Goal: Navigation & Orientation: Find specific page/section

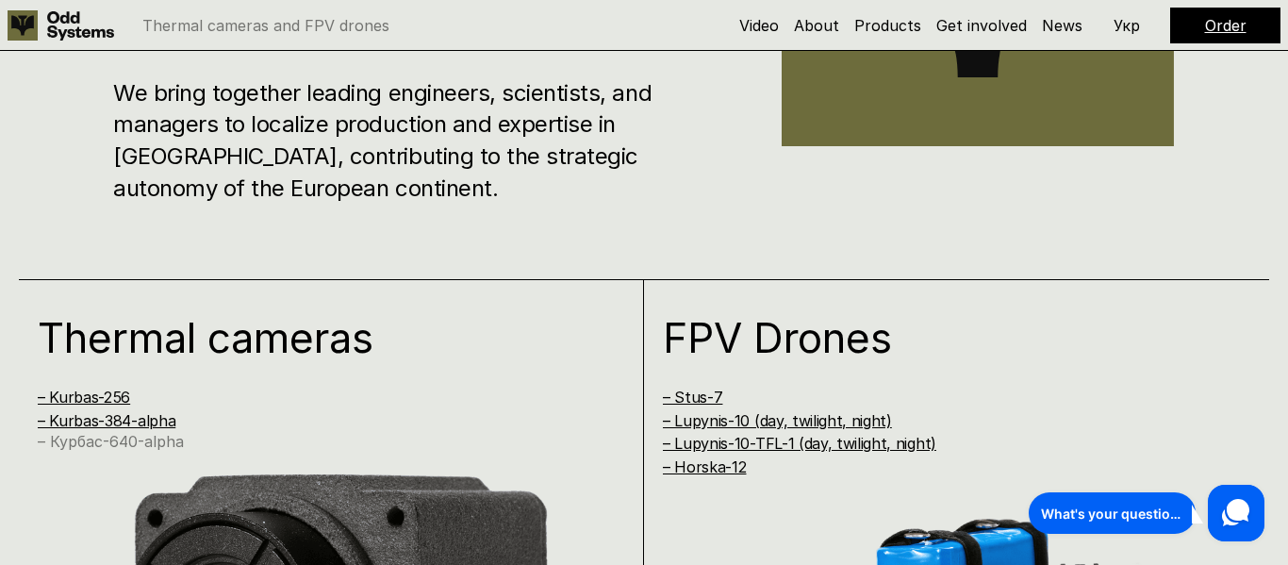
click at [156, 444] on link "– Курбас-640-alpha" at bounding box center [111, 441] width 146 height 19
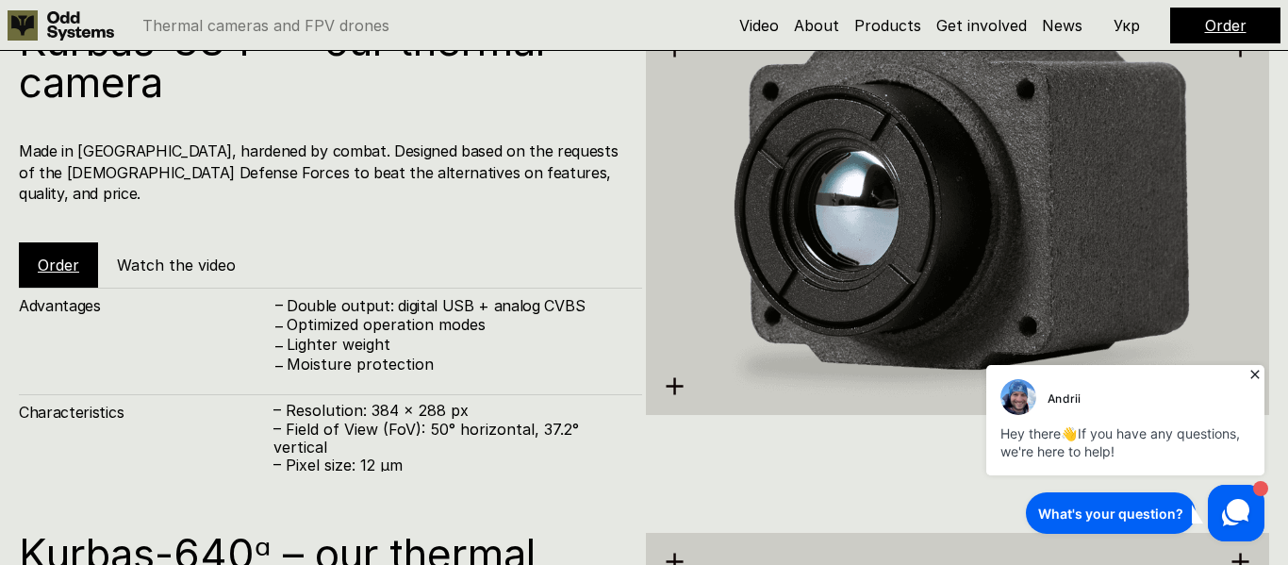
scroll to position [2426, 0]
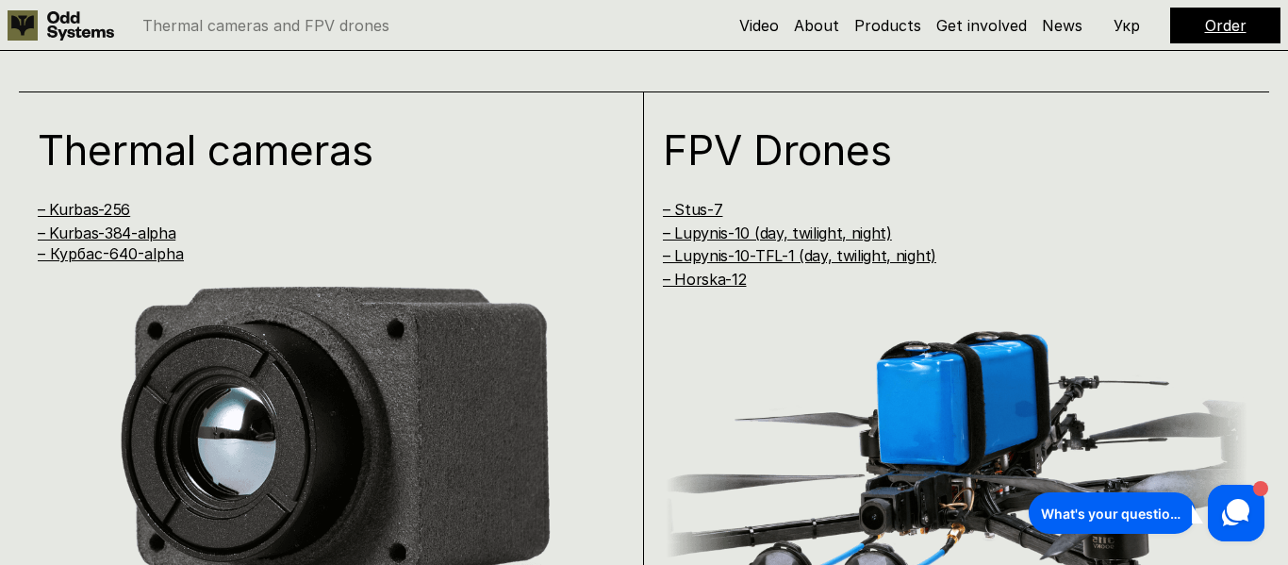
scroll to position [1207, 0]
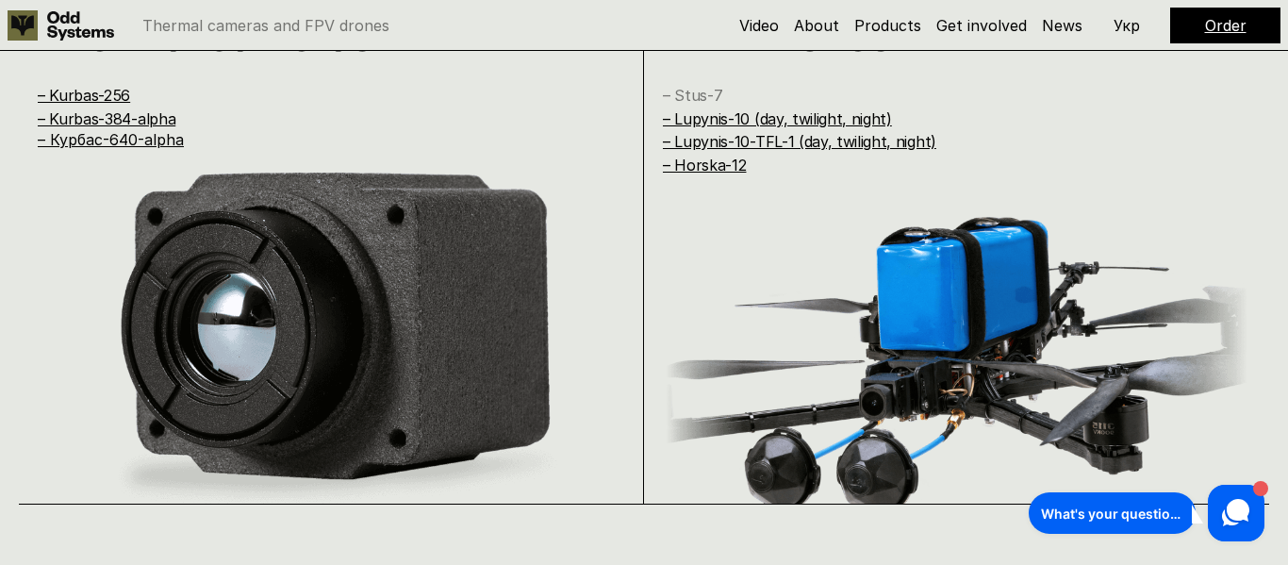
click at [692, 92] on link "– Stus-7" at bounding box center [692, 95] width 59 height 19
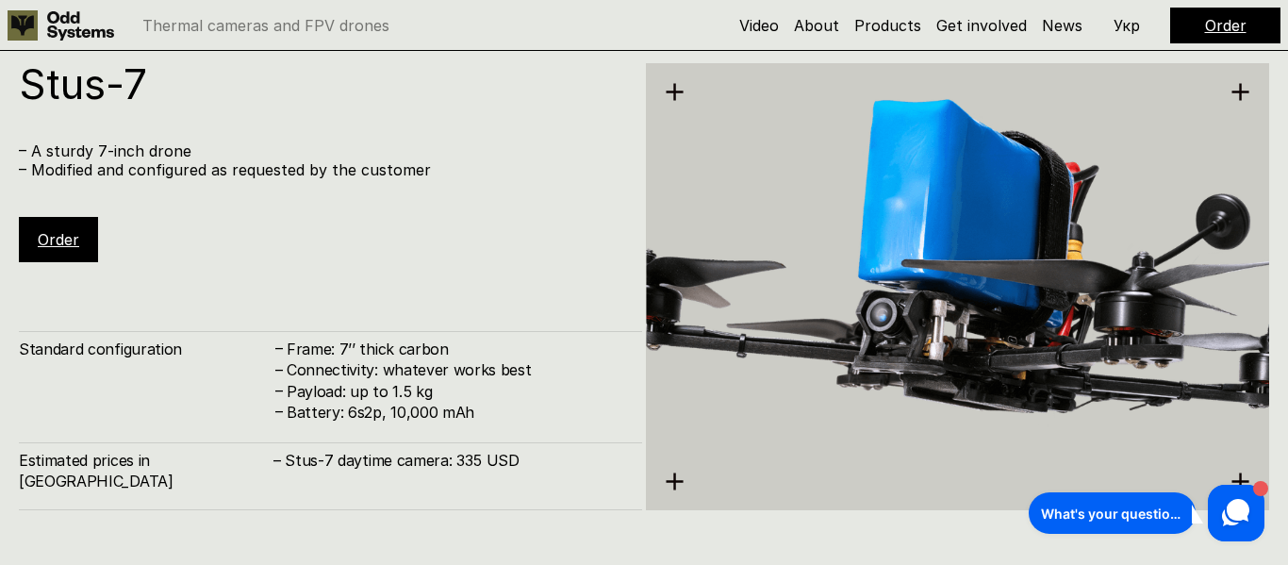
scroll to position [3406, 0]
